Goal: Task Accomplishment & Management: Use online tool/utility

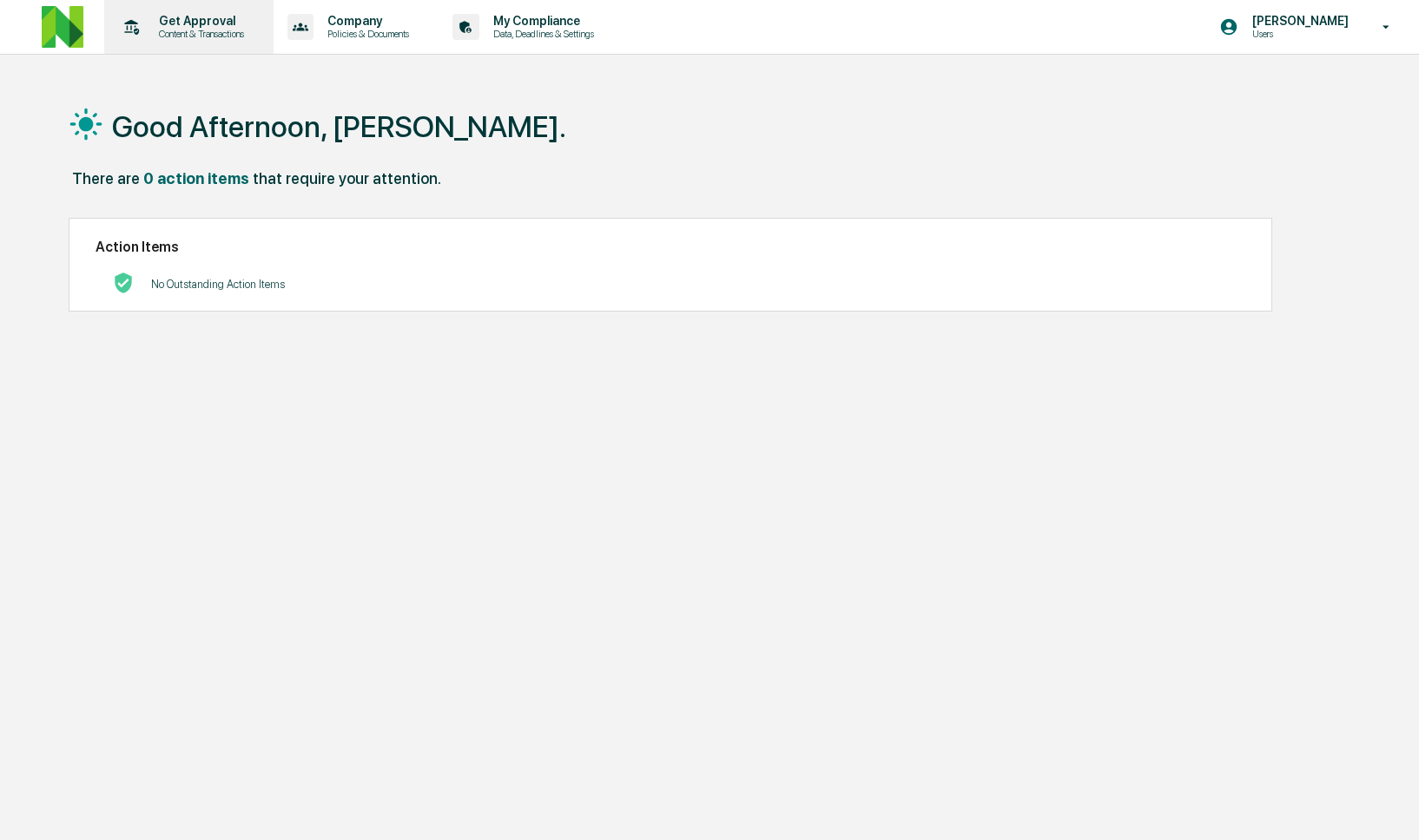
click at [165, 43] on div "Get Approval Content & Transactions" at bounding box center [187, 26] width 152 height 54
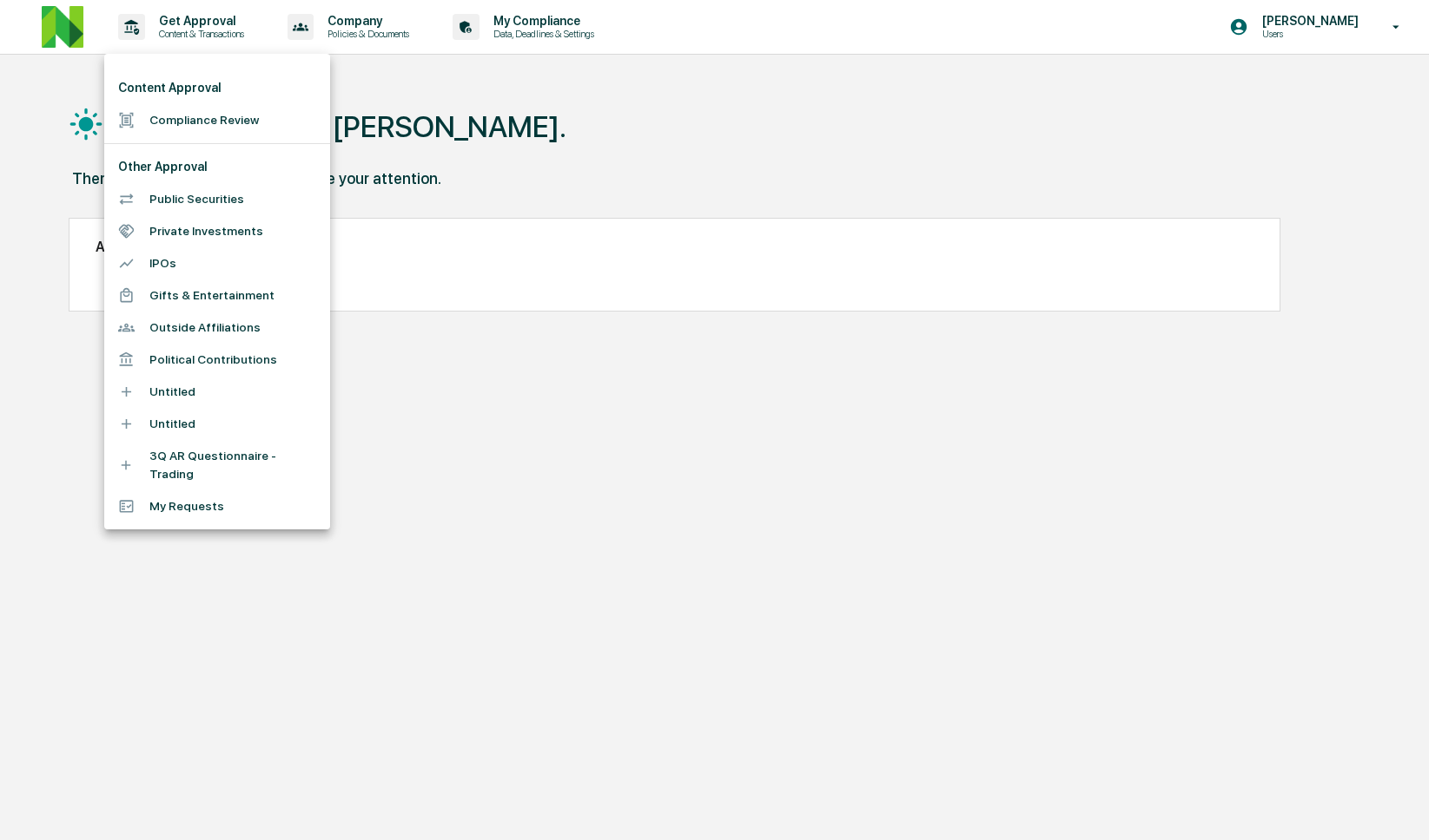
click at [178, 115] on li "Compliance Review" at bounding box center [217, 120] width 225 height 32
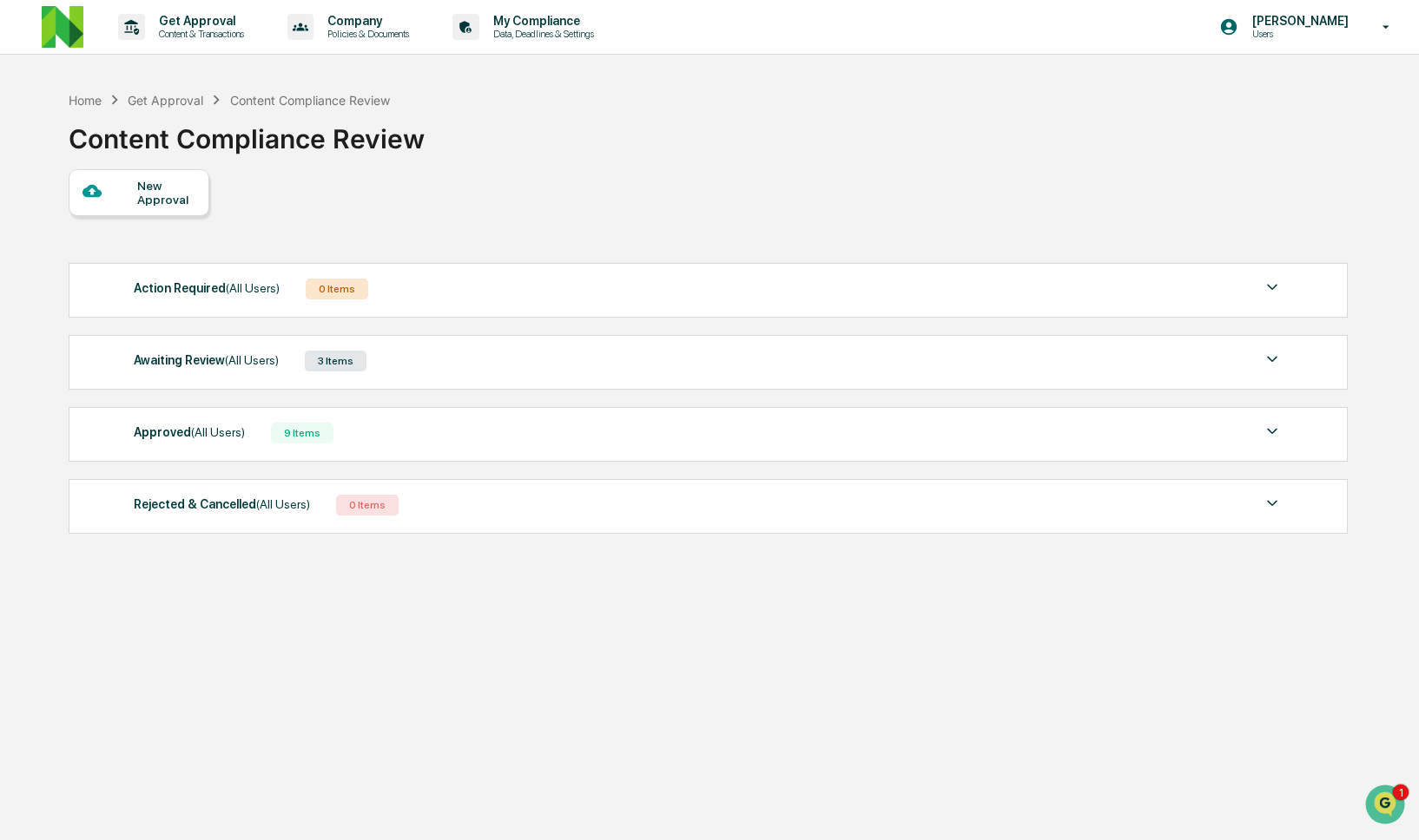
click at [466, 374] on div "Awaiting Review (All Users) 3 Items" at bounding box center [709, 361] width 1150 height 24
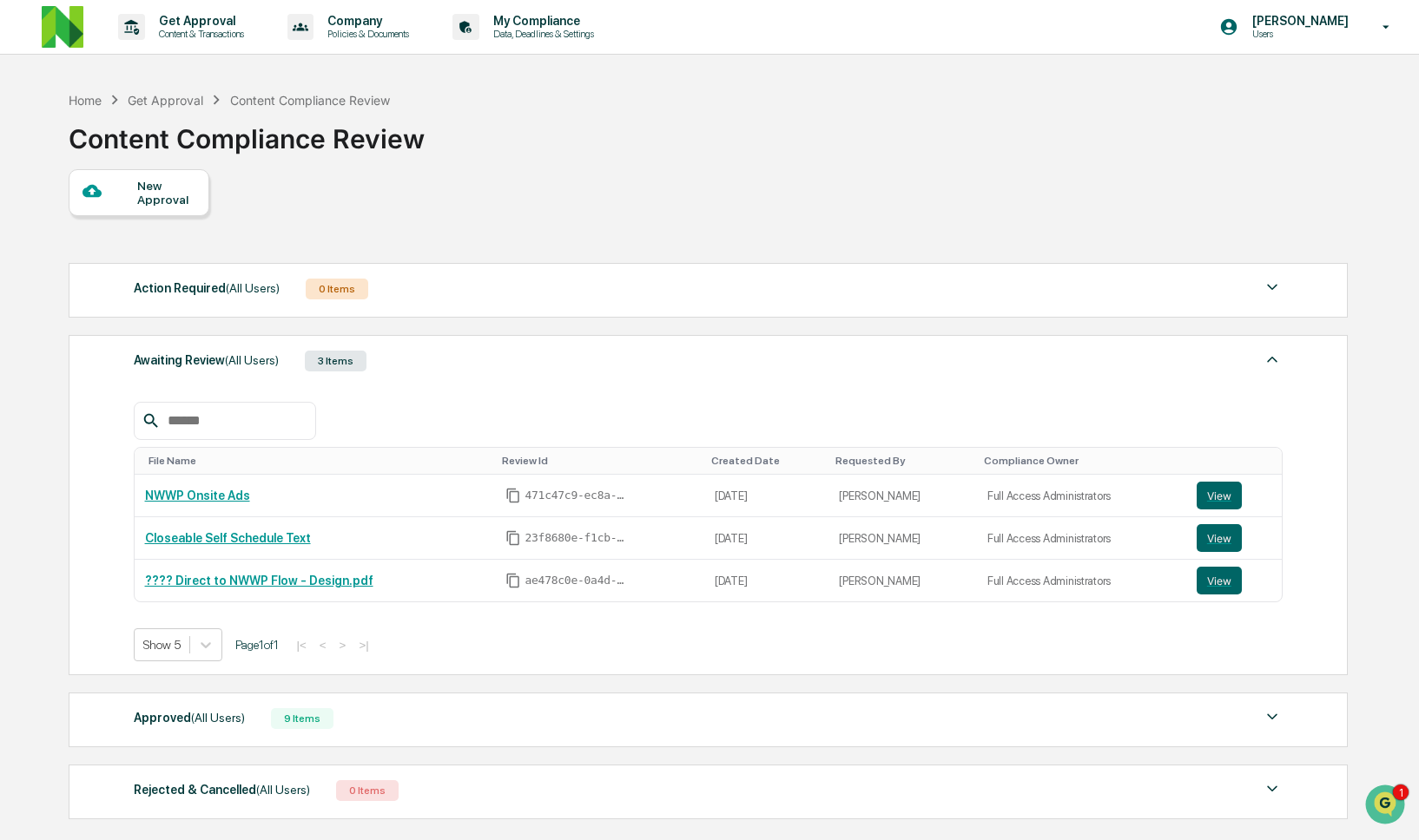
click at [399, 731] on div "Approved (All Users) 9 Items" at bounding box center [709, 718] width 1150 height 24
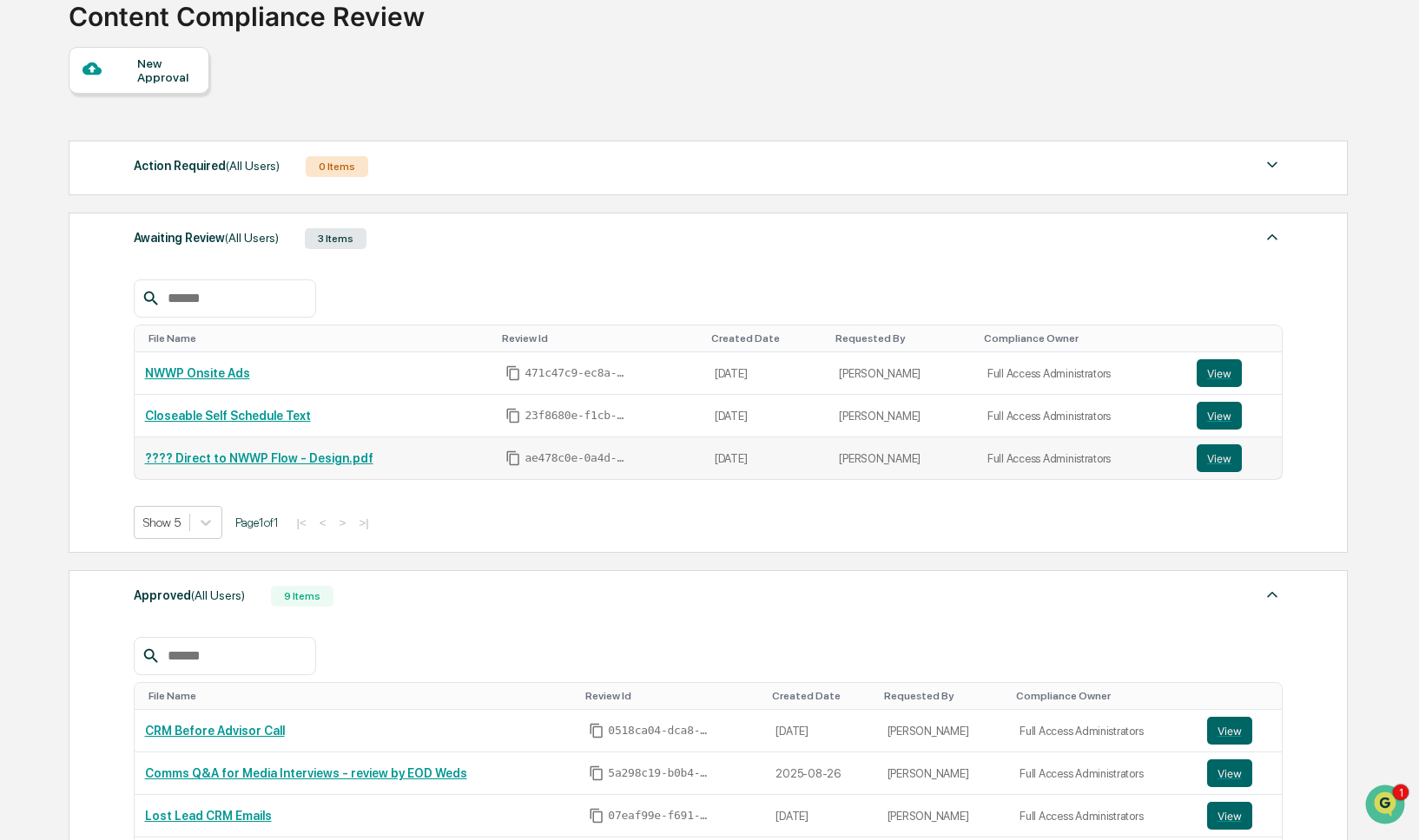
scroll to position [476, 0]
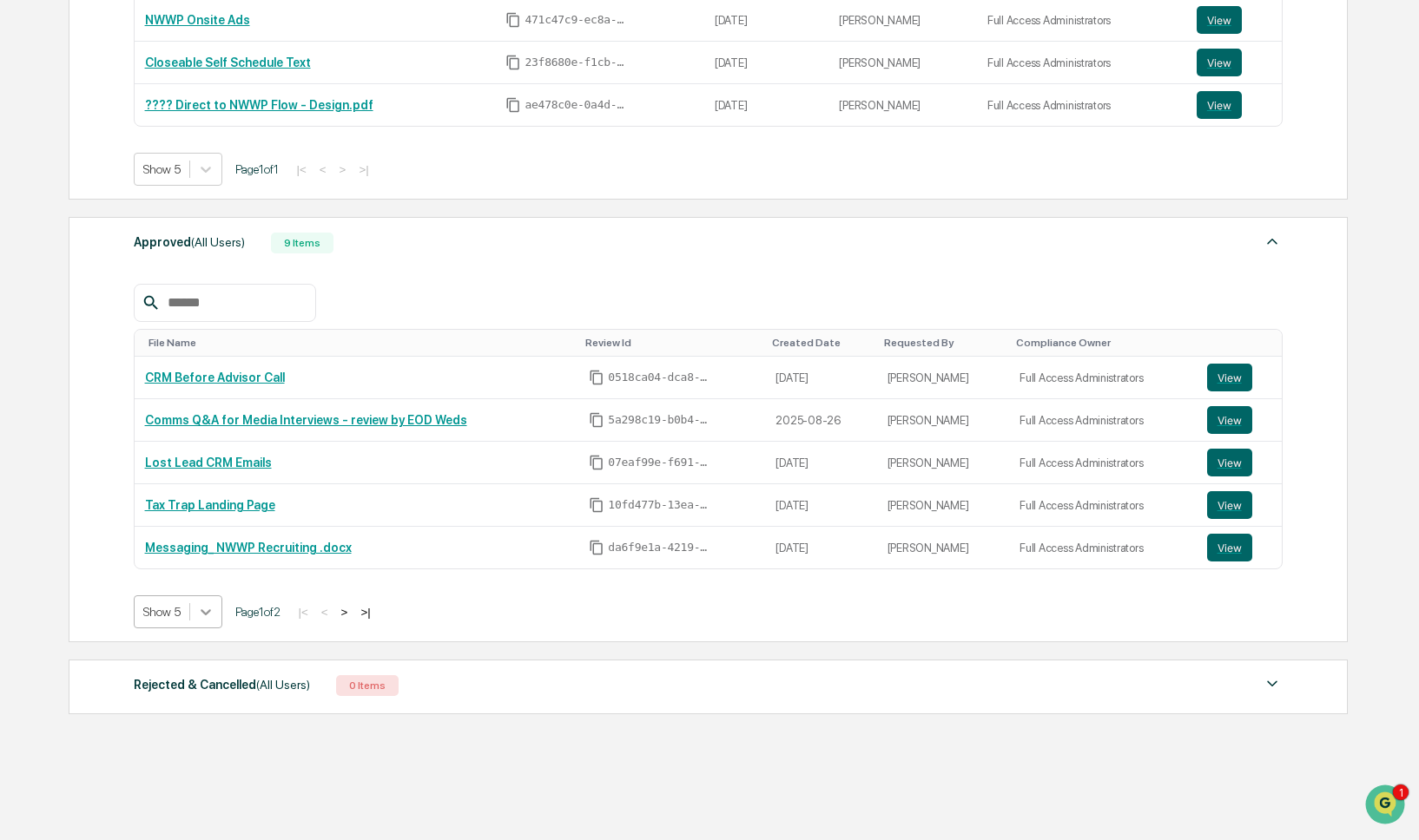
click at [208, 617] on icon at bounding box center [206, 612] width 18 height 18
click at [193, 728] on div "Show 20" at bounding box center [180, 714] width 92 height 27
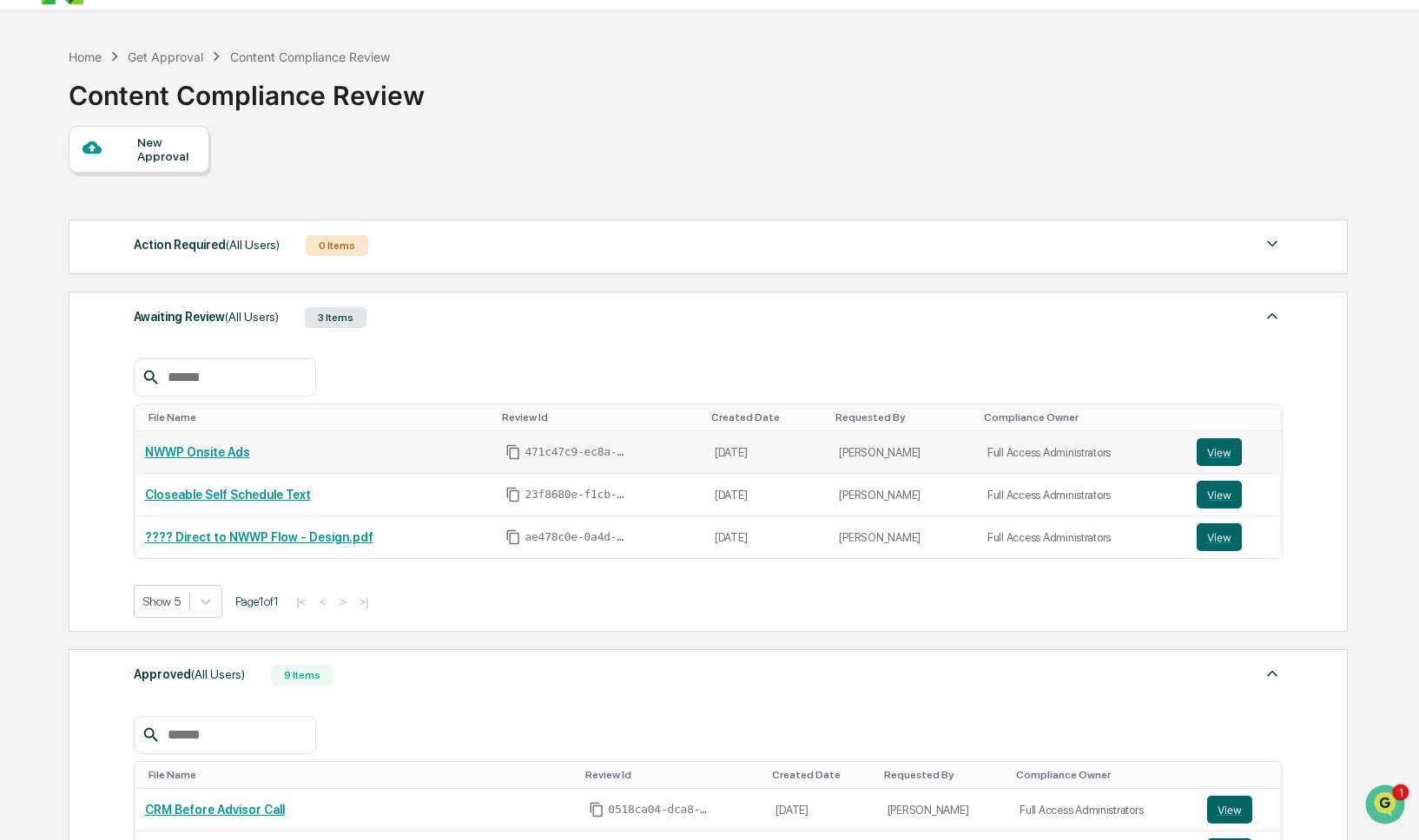
scroll to position [22, 0]
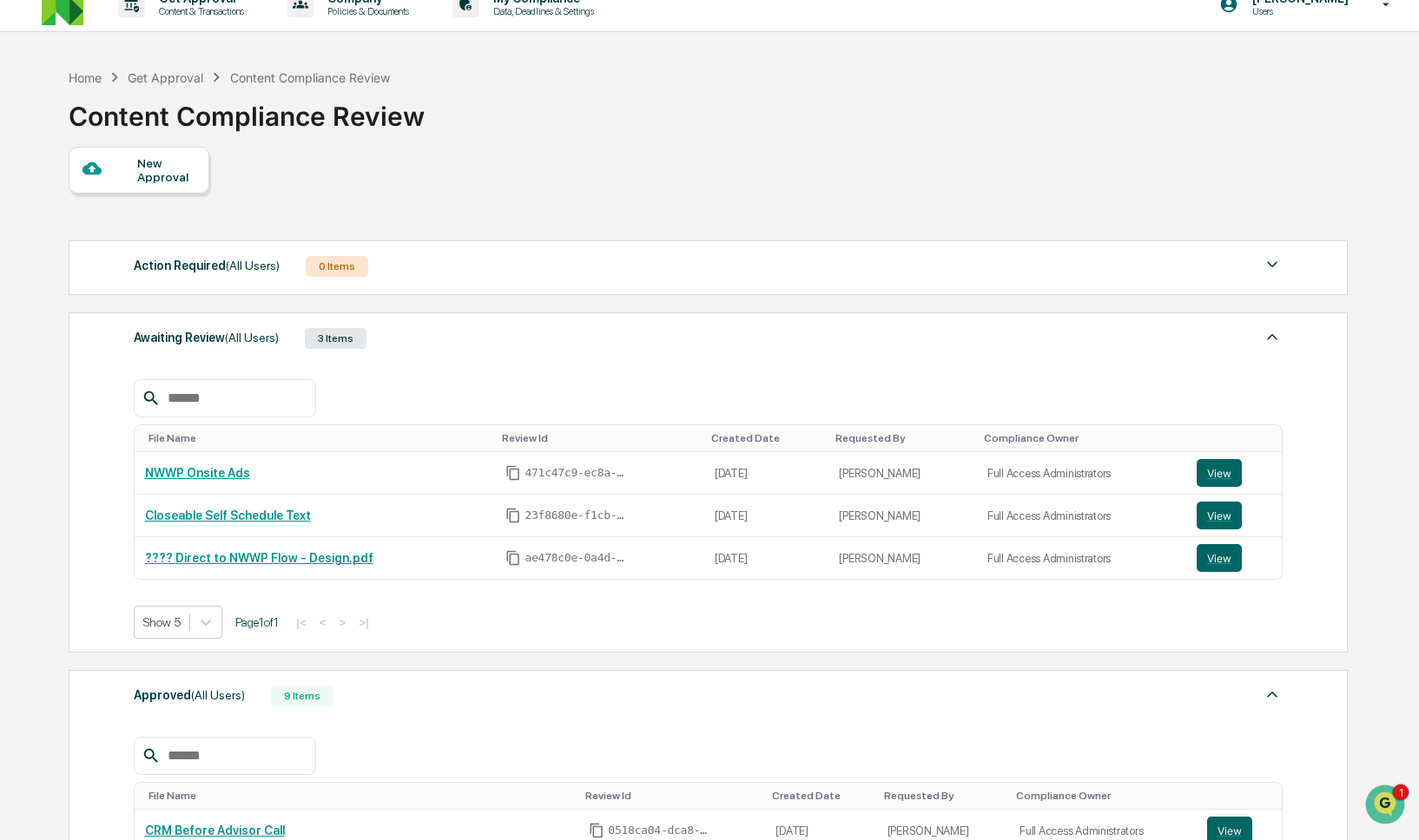
click at [432, 259] on div "Action Required (All Users) 0 Items" at bounding box center [709, 266] width 1150 height 24
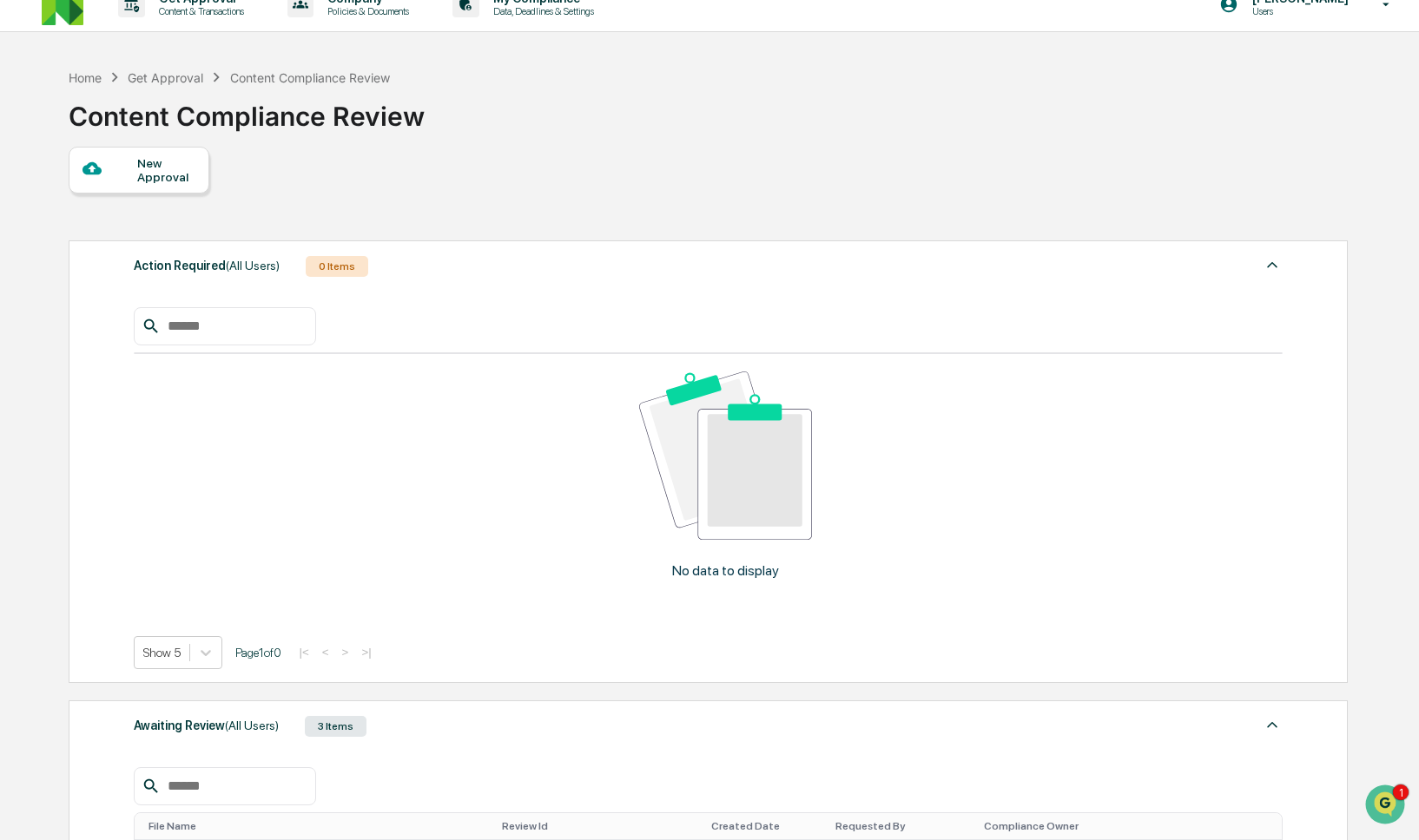
click at [432, 259] on div "Action Required (All Users) 0 Items" at bounding box center [709, 266] width 1150 height 24
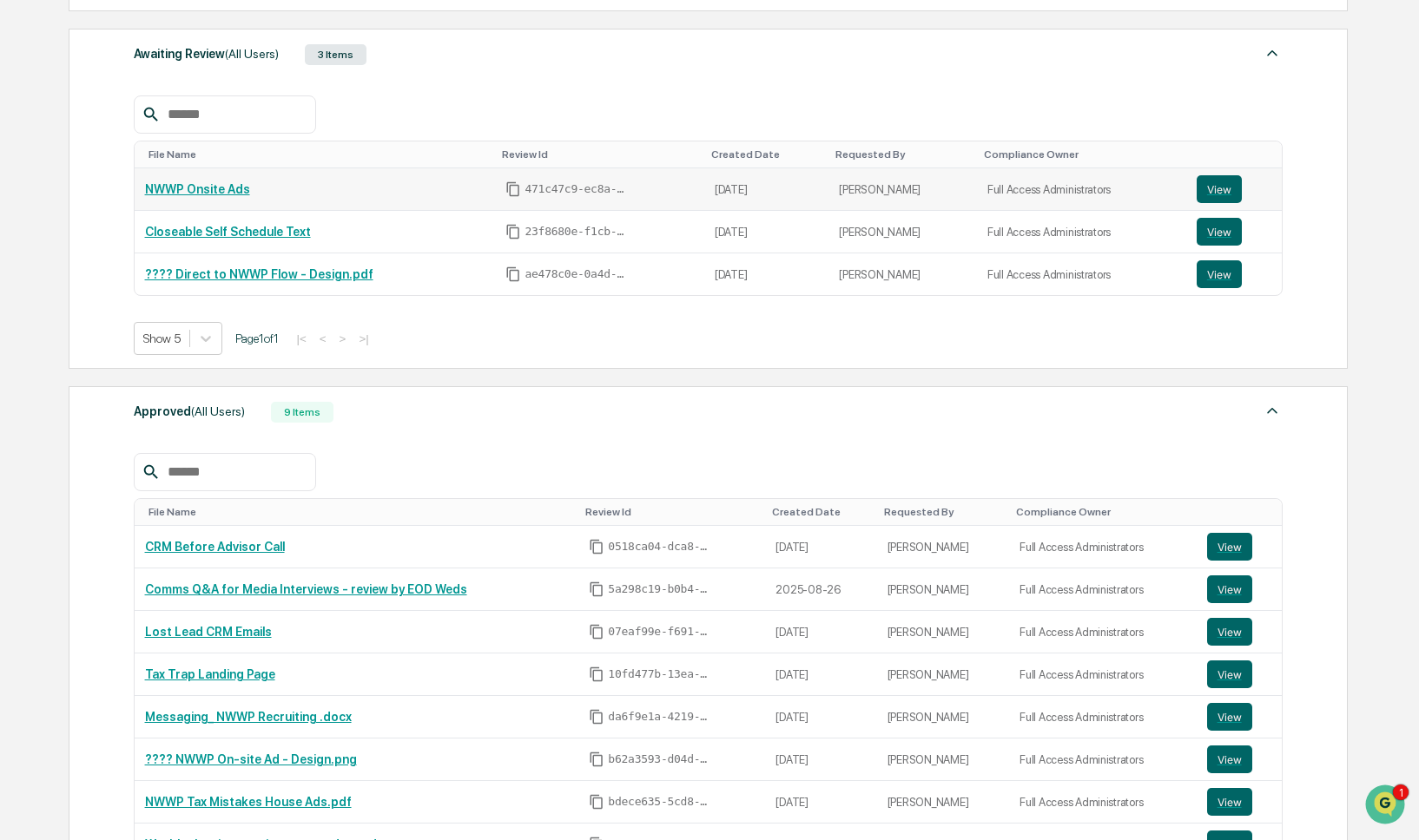
scroll to position [0, 0]
